Goal: Task Accomplishment & Management: Manage account settings

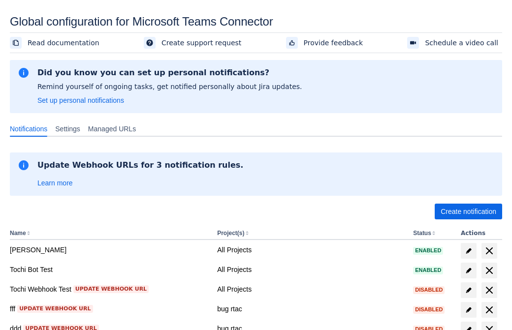
click at [468, 212] on span "Create notification" at bounding box center [468, 212] width 56 height 16
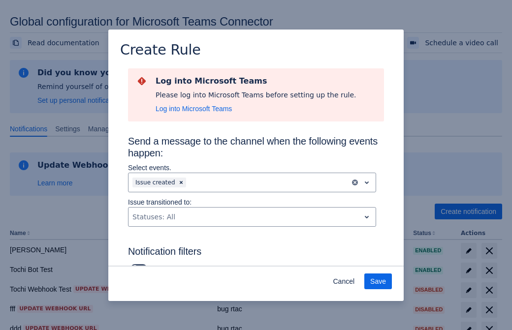
type input "RuleName-932277New Rule (44)"
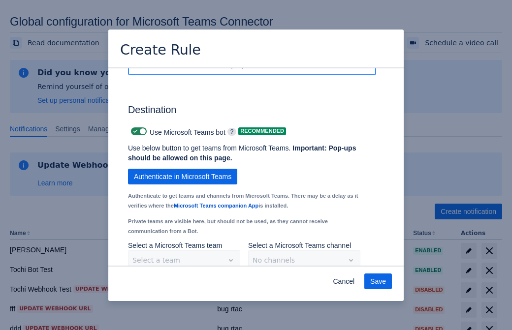
scroll to position [806, 0]
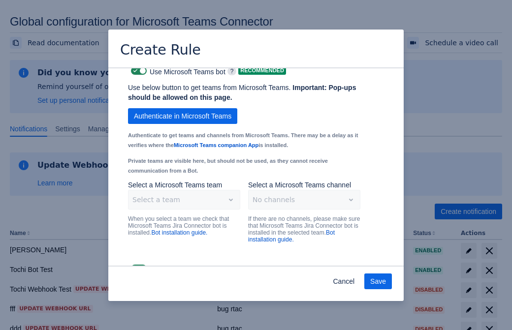
click at [183, 108] on span "Authenticate in Microsoft Teams" at bounding box center [182, 116] width 97 height 16
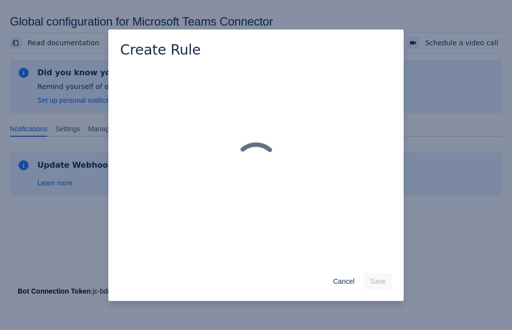
scroll to position [0, 0]
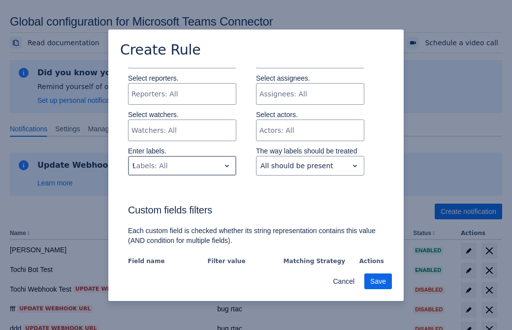
type input "932277_label"
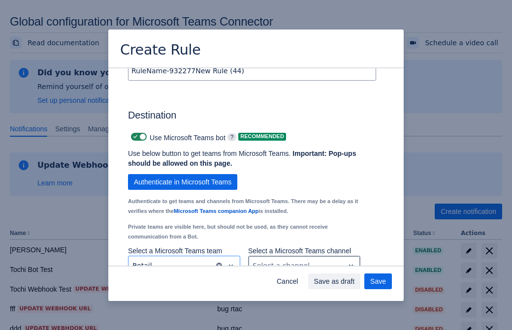
click at [304, 260] on div "Scrollable content" at bounding box center [296, 266] width 88 height 12
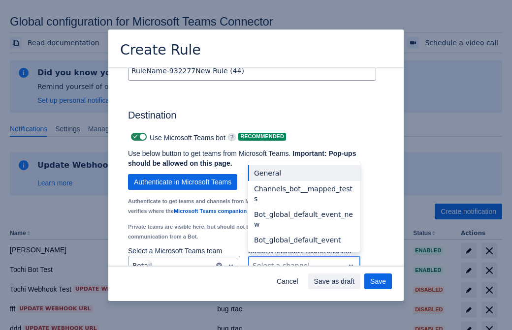
click at [304, 232] on div "Bot_global_default_event" at bounding box center [304, 240] width 112 height 16
click at [355, 281] on span "Save as draft" at bounding box center [334, 282] width 41 height 16
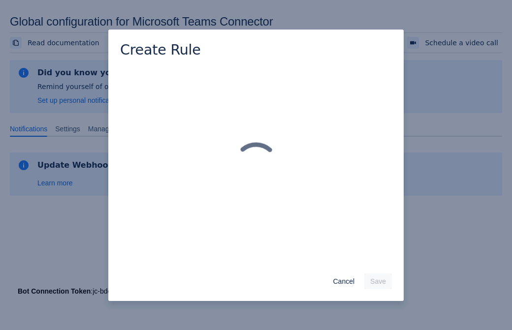
scroll to position [0, 0]
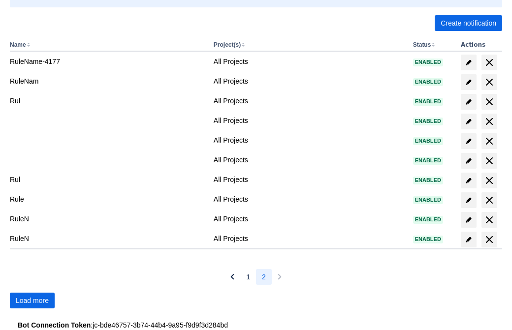
click at [32, 301] on span "Load more" at bounding box center [32, 301] width 33 height 16
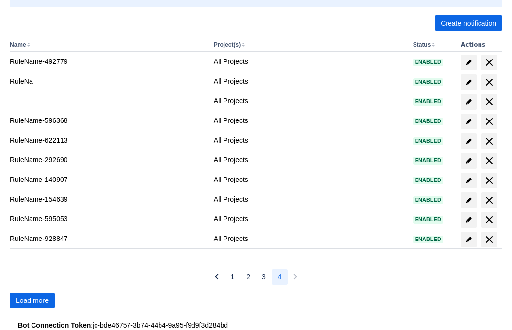
click at [32, 301] on span "Load more" at bounding box center [32, 301] width 33 height 16
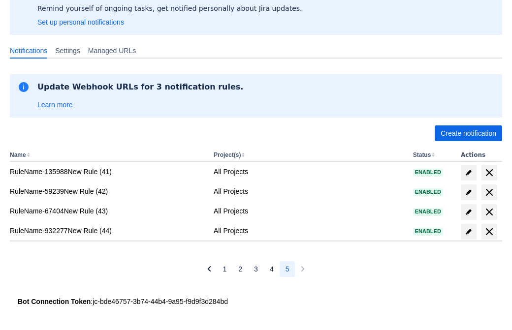
scroll to position [78, 0]
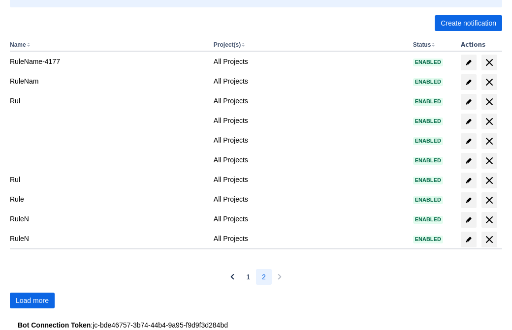
click at [32, 301] on span "Load more" at bounding box center [32, 301] width 33 height 16
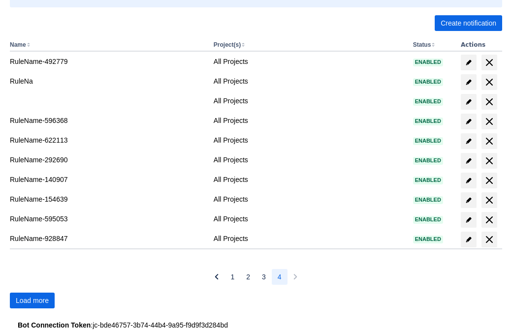
click at [32, 301] on span "Load more" at bounding box center [32, 301] width 33 height 16
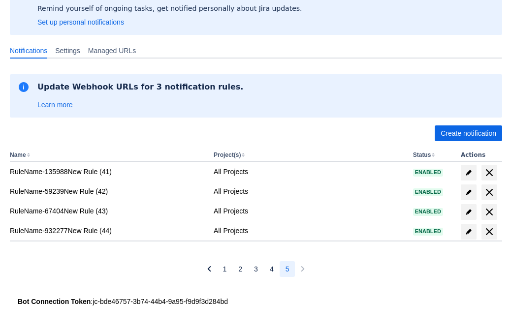
click at [488, 232] on span "delete" at bounding box center [489, 232] width 12 height 12
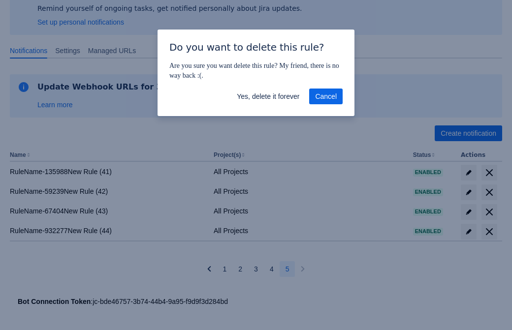
click at [268, 96] on span "Yes, delete it forever" at bounding box center [268, 97] width 62 height 16
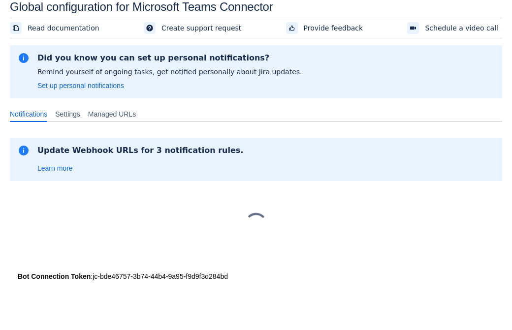
scroll to position [15, 0]
